Goal: Task Accomplishment & Management: Manage account settings

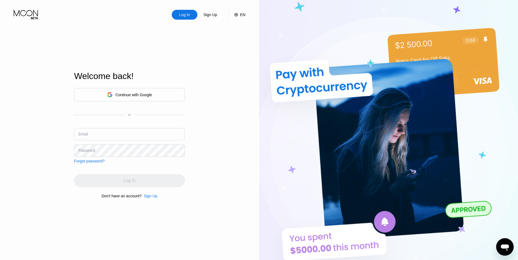
click at [112, 129] on input "text" at bounding box center [129, 134] width 111 height 12
drag, startPoint x: 113, startPoint y: 130, endPoint x: 100, endPoint y: 132, distance: 13.0
click at [100, 132] on input "text" at bounding box center [129, 134] width 111 height 12
type input "[EMAIL_ADDRESS][DOMAIN_NAME]"
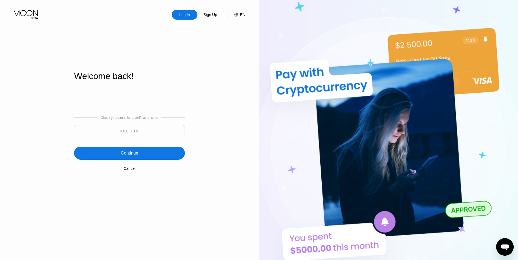
click at [115, 133] on input at bounding box center [129, 131] width 111 height 12
drag, startPoint x: 114, startPoint y: 133, endPoint x: 99, endPoint y: 132, distance: 15.6
click at [103, 133] on input at bounding box center [129, 131] width 111 height 12
type input "902885"
click at [111, 155] on div "Continue" at bounding box center [129, 153] width 111 height 13
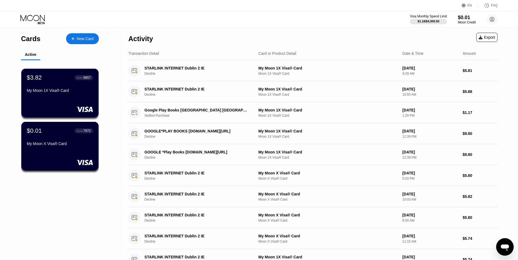
click at [56, 98] on div "$3.82 ● ● ● ● 9857 My Moon 1X Visa® Card" at bounding box center [59, 93] width 77 height 49
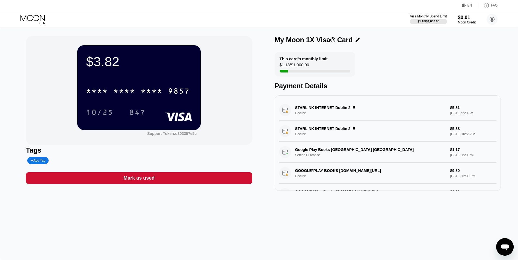
click at [265, 95] on div "$3.82 * * * * * * * * * * * * 9857 10/25 847 Support Token: d303357e5c Tags Add…" at bounding box center [259, 113] width 466 height 155
click at [263, 104] on div "$3.82 * * * * * * * * * * * * 9857 10/25 847 Support Token: d303357e5c Tags Add…" at bounding box center [259, 113] width 466 height 155
drag, startPoint x: 263, startPoint y: 104, endPoint x: 252, endPoint y: 110, distance: 12.9
click at [252, 110] on div "$3.82 * * * * * * * * * * * * 9857 10/25 847 Support Token: d303357e5c" at bounding box center [139, 90] width 226 height 109
click at [490, 18] on circle at bounding box center [491, 19] width 11 height 11
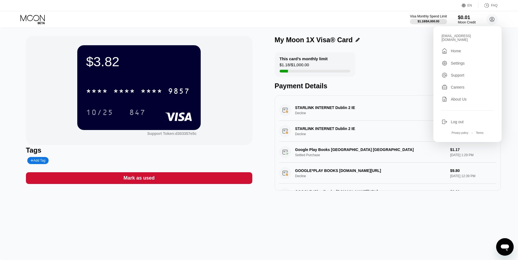
click at [455, 120] on div "Log out" at bounding box center [456, 122] width 13 height 4
